Goal: Find specific page/section: Find specific page/section

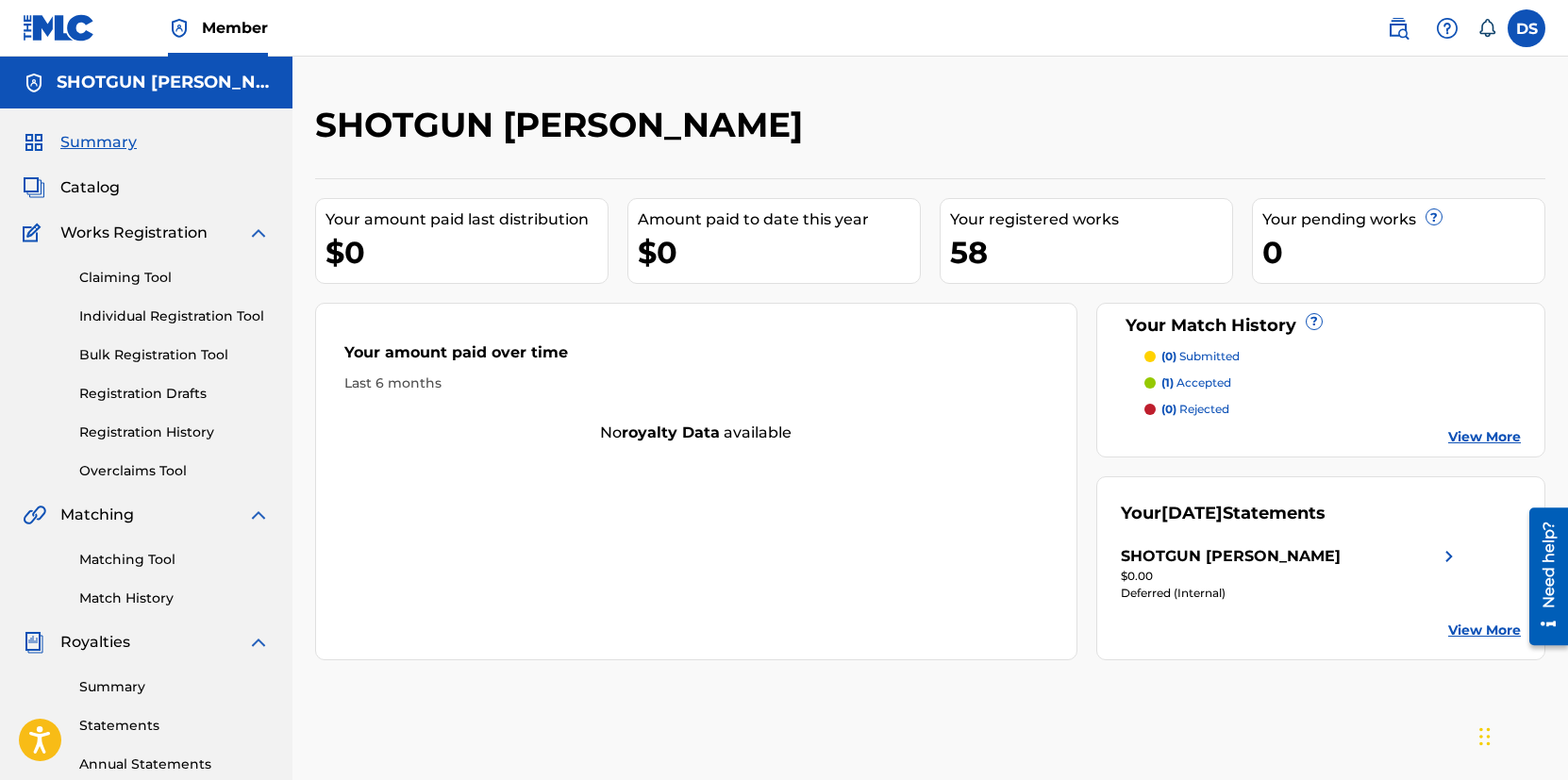
click at [133, 693] on link "Summary" at bounding box center [174, 687] width 191 height 20
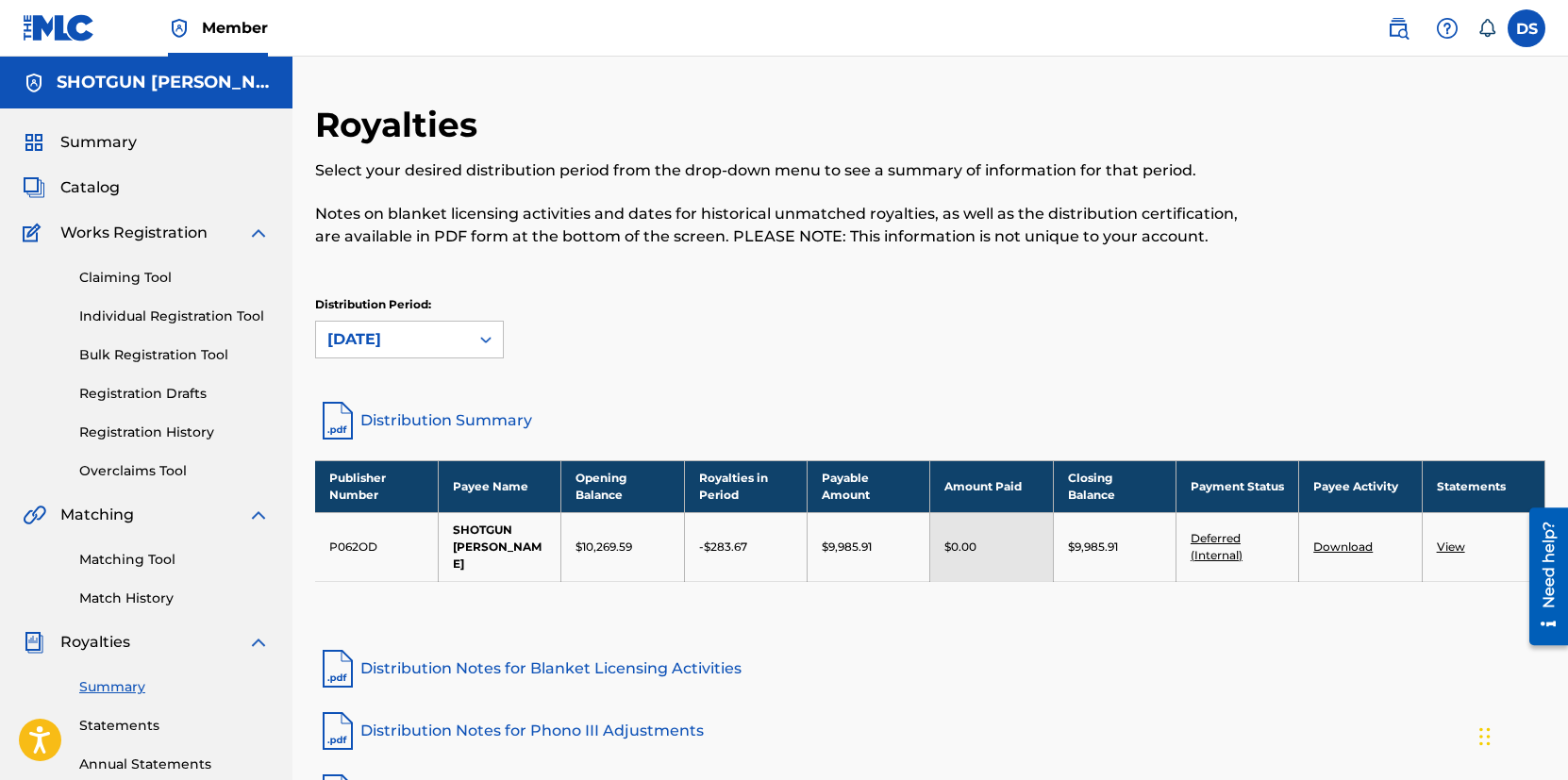
click at [96, 146] on span "Summary" at bounding box center [98, 142] width 76 height 22
